Goal: Information Seeking & Learning: Learn about a topic

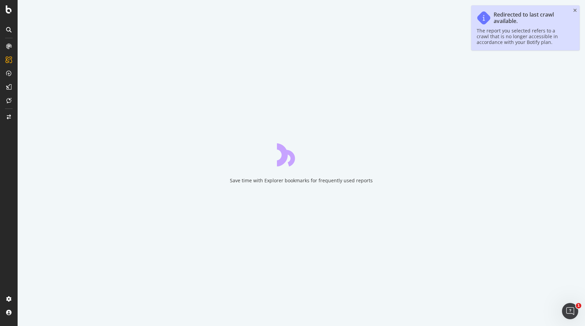
click at [8, 5] on div at bounding box center [9, 163] width 18 height 326
click at [8, 10] on icon at bounding box center [9, 9] width 6 height 8
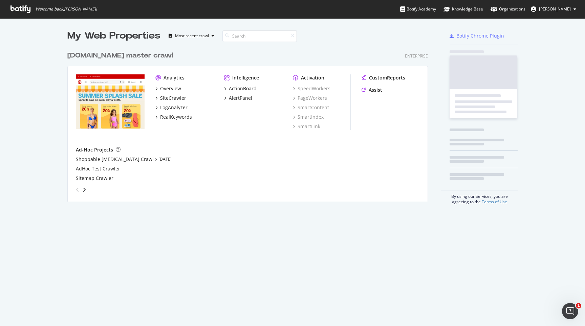
scroll to position [159, 366]
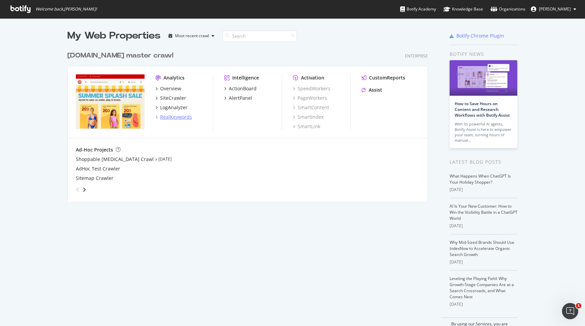
click at [169, 116] on div "RealKeywords" at bounding box center [176, 117] width 32 height 7
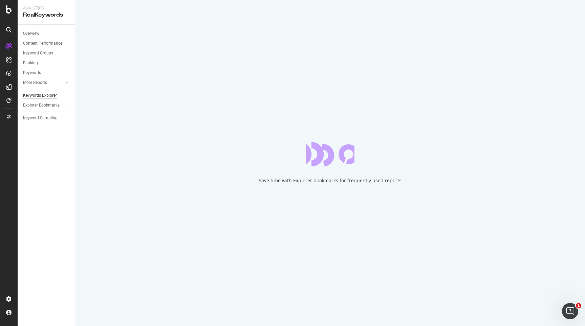
click at [47, 97] on div "Keywords Explorer" at bounding box center [40, 95] width 34 height 7
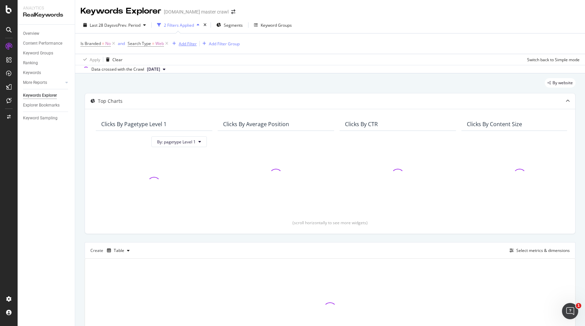
click at [186, 43] on div "Add Filter" at bounding box center [188, 44] width 18 height 6
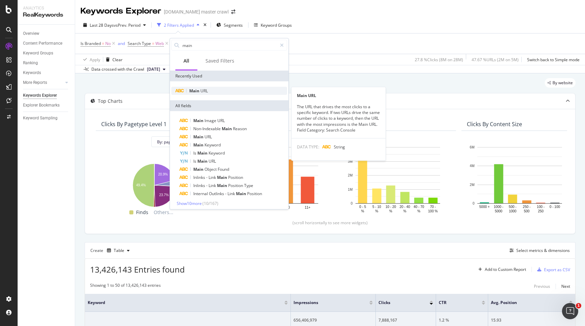
type input "main"
click at [199, 89] on span "Main" at bounding box center [194, 91] width 11 height 6
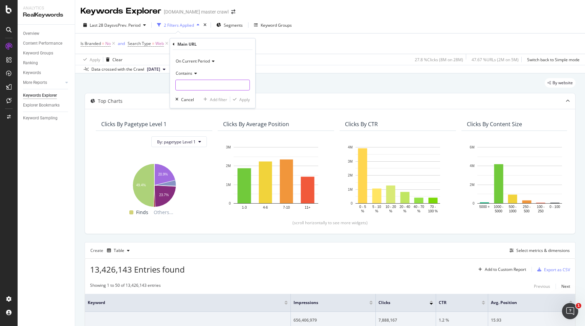
click at [199, 89] on input "text" at bounding box center [213, 85] width 74 height 11
paste input "ham lunch neat"
type input "ham+lunch+neat"
click at [241, 100] on div "Apply" at bounding box center [244, 99] width 10 height 6
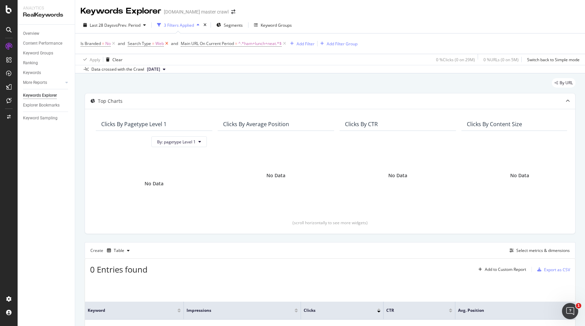
click at [166, 44] on icon at bounding box center [167, 43] width 6 height 7
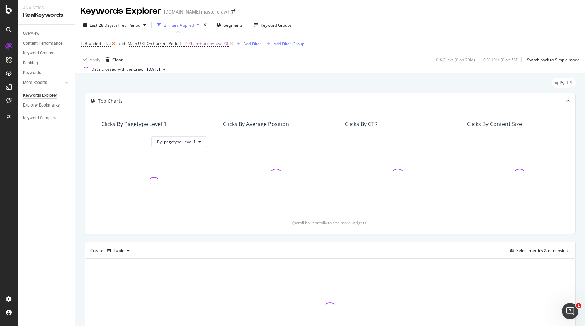
click at [114, 43] on icon at bounding box center [114, 43] width 6 height 7
click at [166, 43] on span "^.*ham+lunch+neat.*$" at bounding box center [159, 43] width 43 height 9
click at [139, 84] on input "ham+lunch+neat" at bounding box center [119, 84] width 64 height 11
paste input "[DEMOGRAPHIC_DATA] pes"
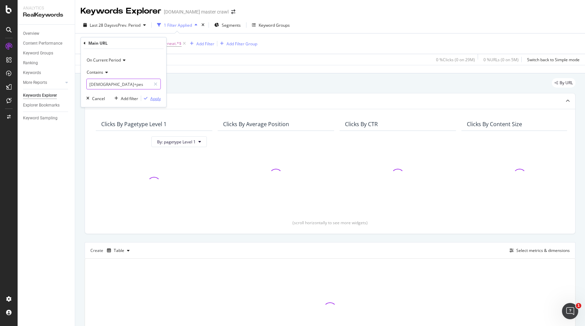
type input "[DEMOGRAPHIC_DATA]+pes"
click at [155, 98] on div "Apply" at bounding box center [155, 98] width 10 height 6
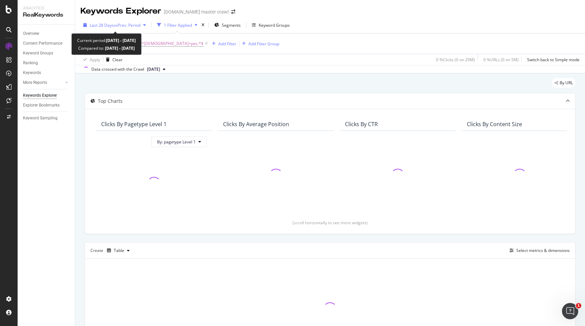
click at [114, 26] on span "vs Prev. Period" at bounding box center [127, 25] width 27 height 6
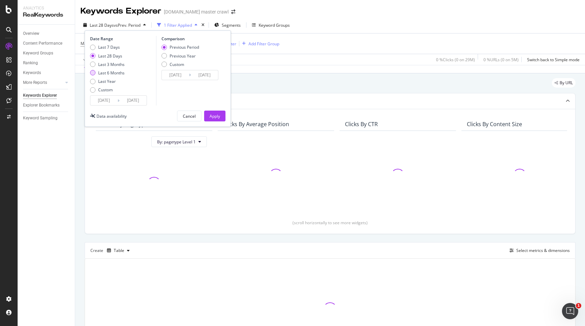
click at [97, 73] on div "Last 6 Months" at bounding box center [107, 73] width 35 height 6
type input "[DATE]"
click at [213, 117] on div "Apply" at bounding box center [214, 116] width 10 height 6
